Goal: Transaction & Acquisition: Purchase product/service

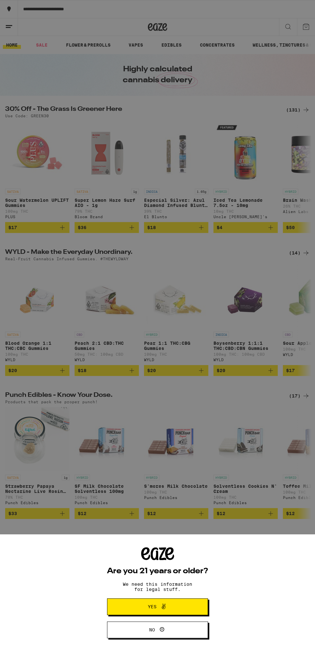
click at [163, 606] on icon at bounding box center [164, 606] width 8 height 8
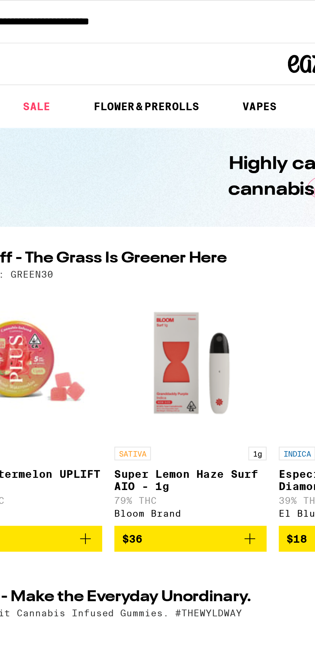
click at [45, 45] on link "SALE" at bounding box center [42, 45] width 18 height 8
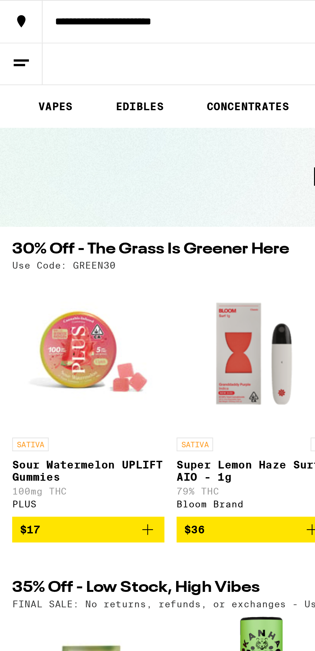
click at [21, 43] on link "VAPES" at bounding box center [23, 45] width 21 height 8
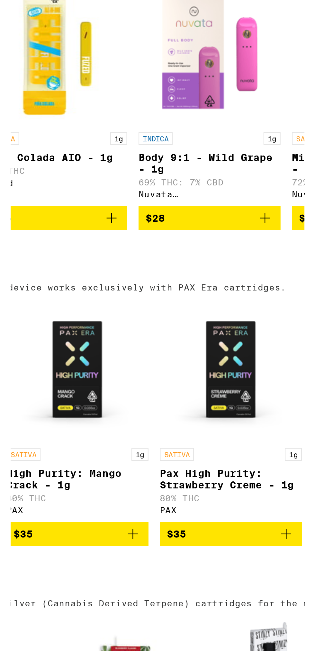
scroll to position [325, 0]
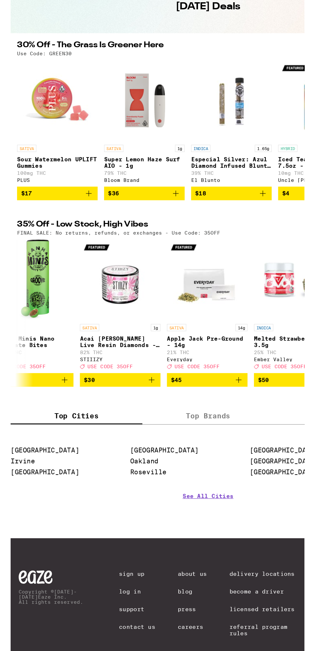
scroll to position [0, 112]
